Goal: Task Accomplishment & Management: Complete application form

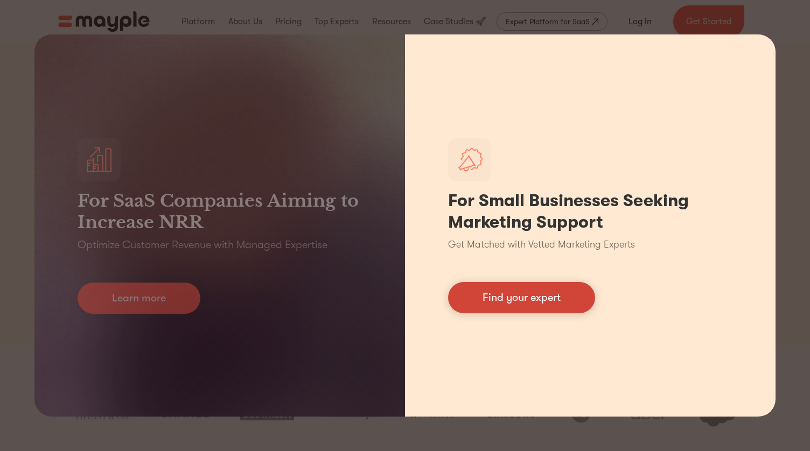
click at [491, 296] on link "Find your expert" at bounding box center [521, 297] width 147 height 31
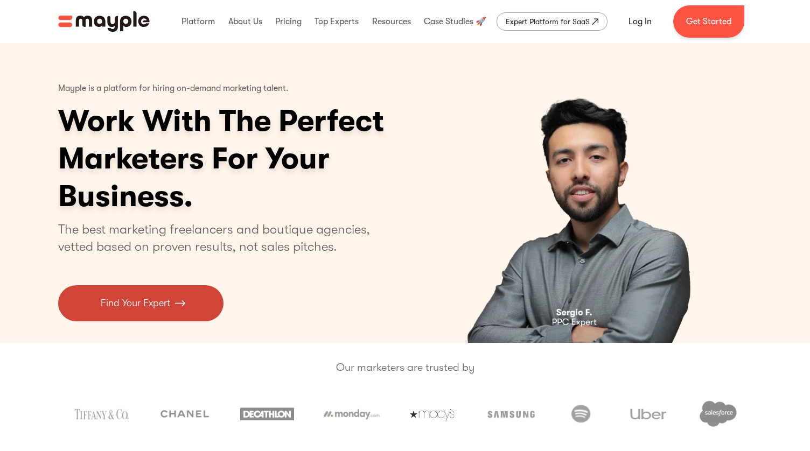
click at [137, 308] on p "Find Your Expert" at bounding box center [135, 303] width 69 height 15
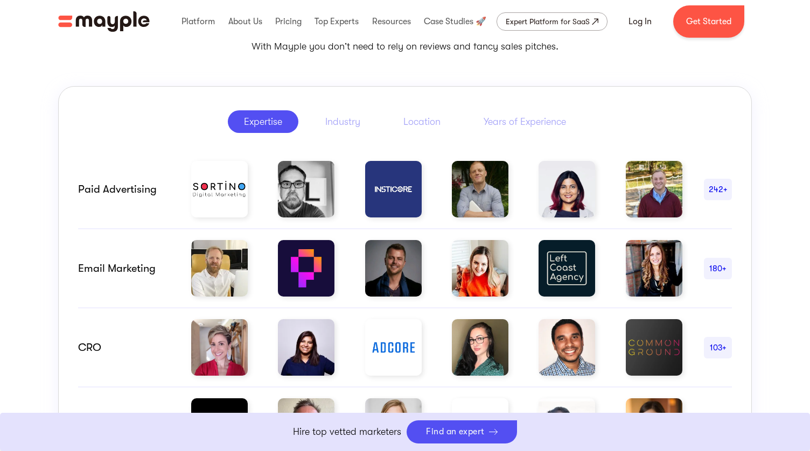
scroll to position [554, 0]
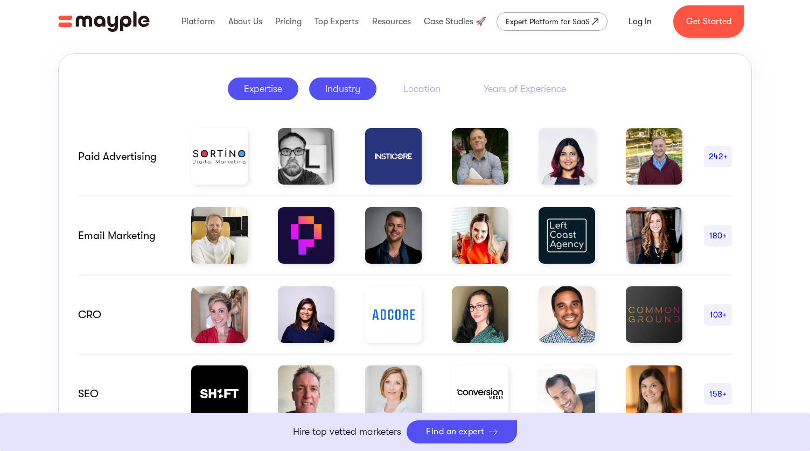
click at [317, 90] on link "Industry" at bounding box center [342, 89] width 67 height 23
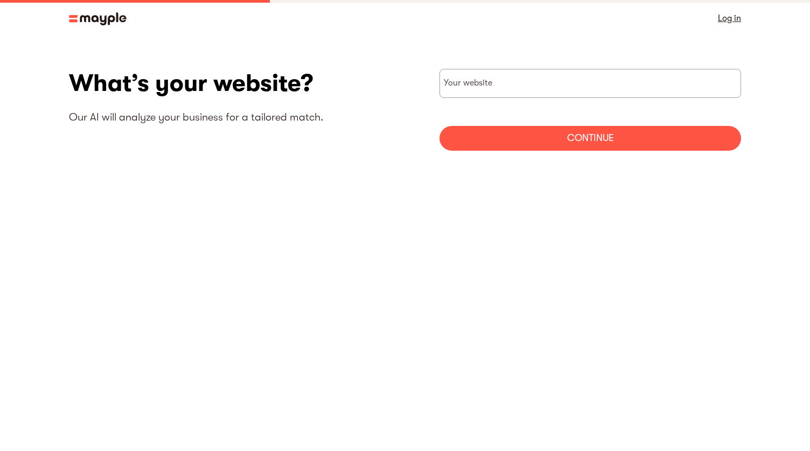
click at [474, 98] on form "Your website Continue" at bounding box center [590, 110] width 302 height 82
click at [473, 85] on input "websiteStep" at bounding box center [590, 83] width 302 height 29
type input "https://shopcrush.com"
click at [521, 142] on div "Continue" at bounding box center [590, 138] width 302 height 25
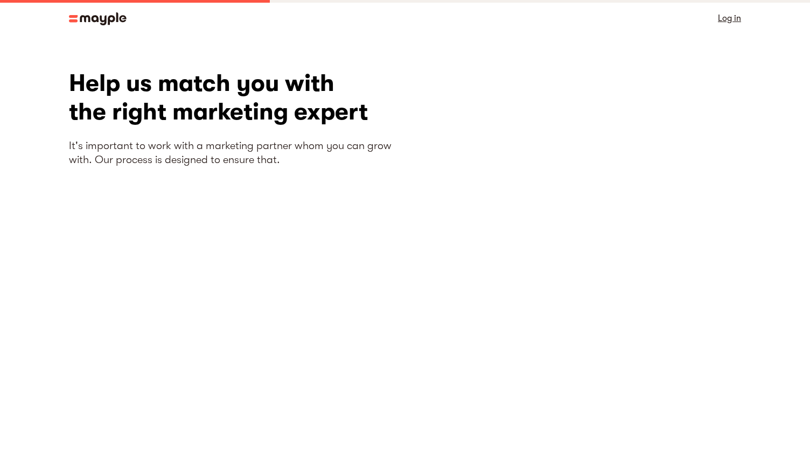
click at [113, 22] on img at bounding box center [98, 18] width 58 height 13
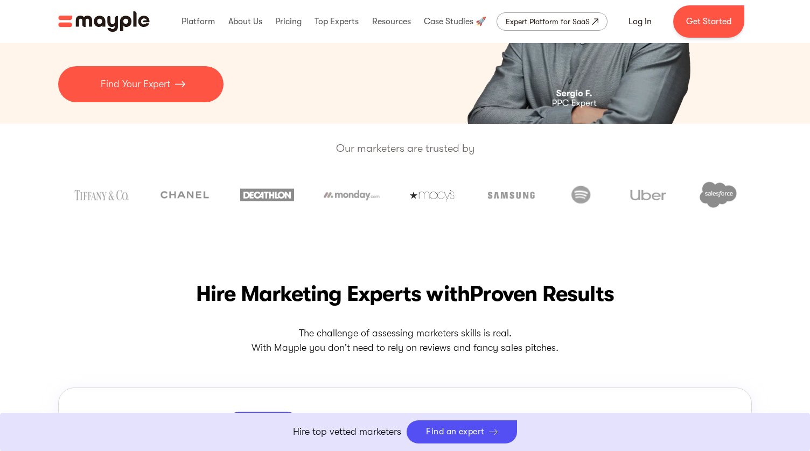
scroll to position [231, 0]
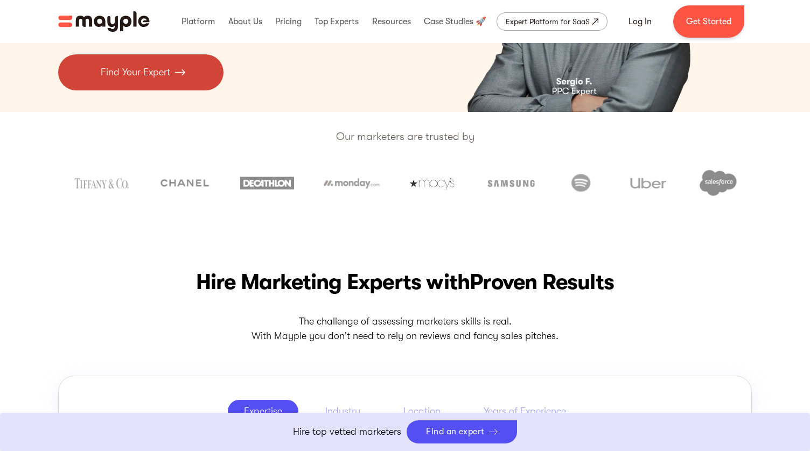
click at [153, 73] on p "Find Your Expert" at bounding box center [135, 72] width 69 height 15
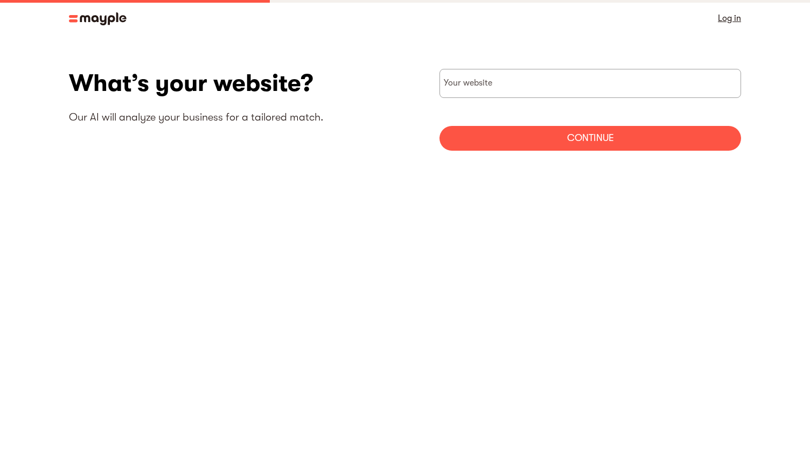
click at [107, 16] on img at bounding box center [98, 18] width 58 height 13
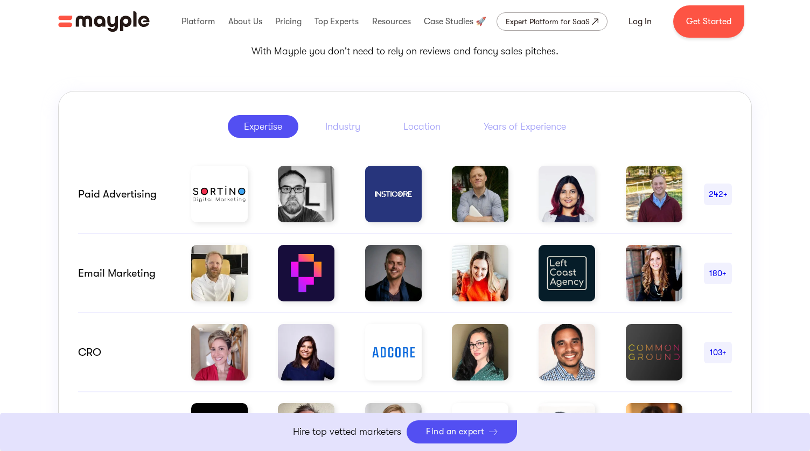
scroll to position [524, 0]
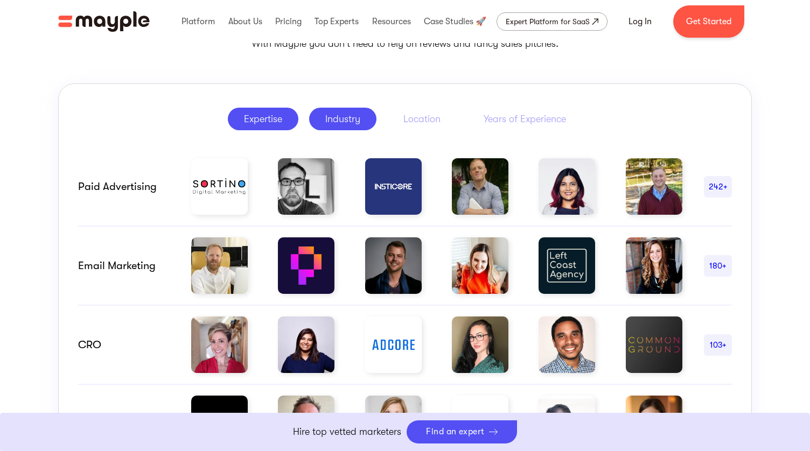
click at [365, 119] on link "Industry" at bounding box center [342, 119] width 67 height 23
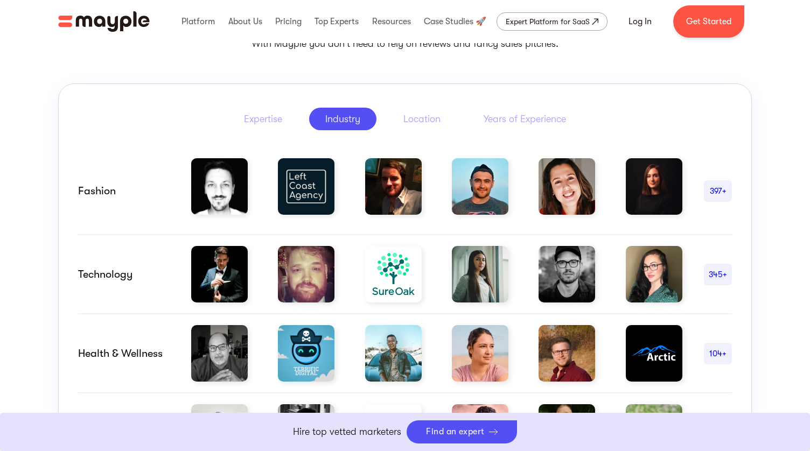
click at [722, 193] on div "397+" at bounding box center [718, 191] width 28 height 13
